Goal: Find specific page/section: Find specific page/section

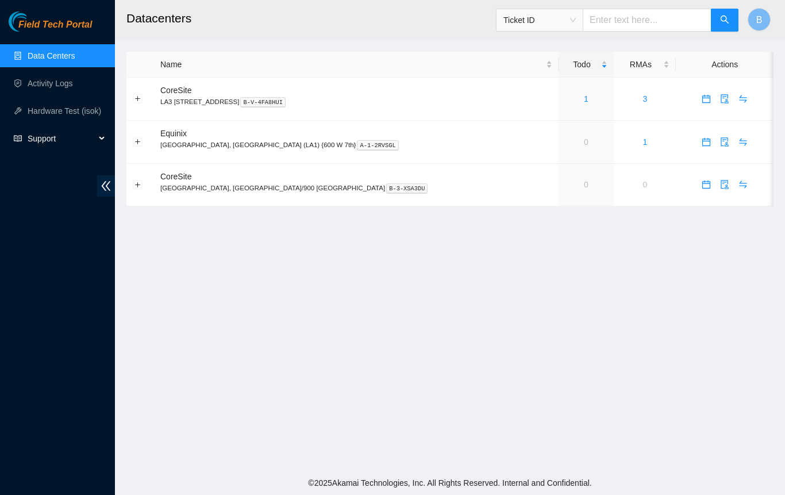
click at [41, 135] on span "Support" at bounding box center [62, 138] width 68 height 23
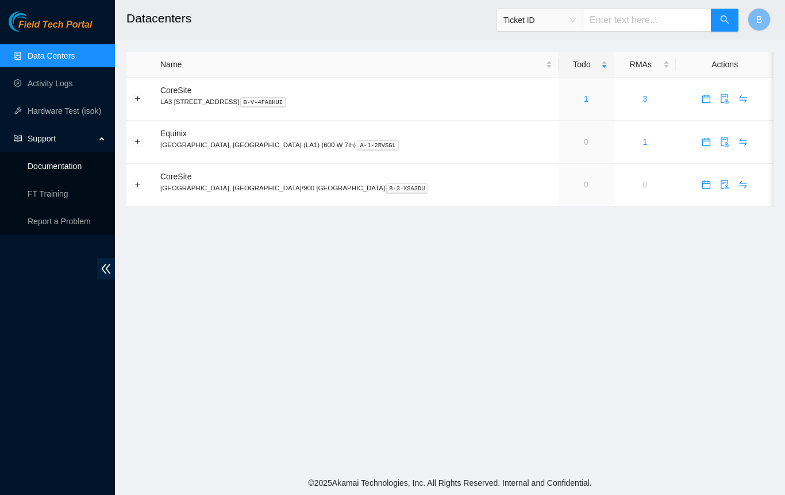
click at [54, 168] on link "Documentation" at bounding box center [55, 166] width 54 height 9
